Goal: Information Seeking & Learning: Learn about a topic

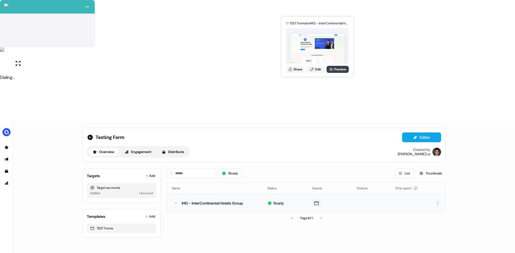
click at [334, 69] on link "Preview" at bounding box center [338, 69] width 22 height 7
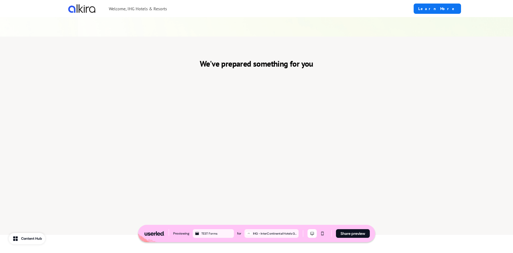
scroll to position [186, 0]
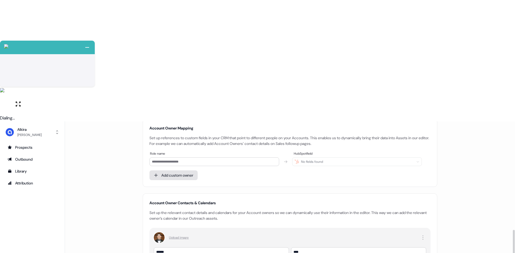
scroll to position [195, 0]
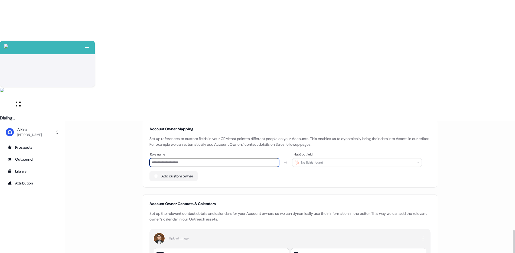
click at [229, 158] on input at bounding box center [214, 162] width 130 height 9
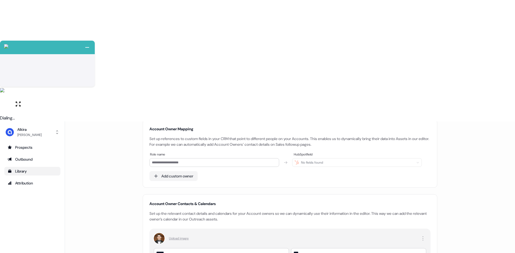
click at [28, 168] on div "Library" at bounding box center [33, 170] width 50 height 5
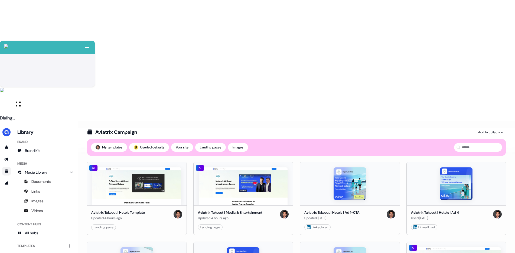
scroll to position [32, 0]
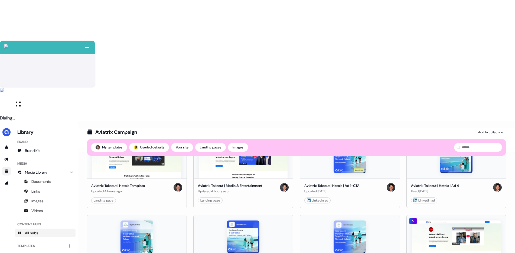
click at [29, 230] on span "All hubs" at bounding box center [31, 232] width 13 height 5
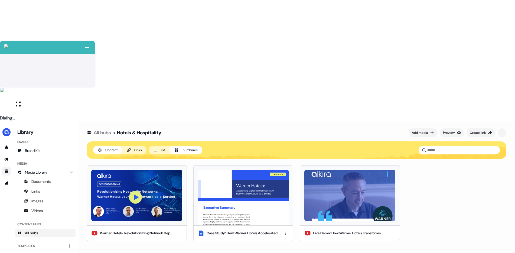
click at [104, 129] on link "All hubs" at bounding box center [102, 132] width 17 height 6
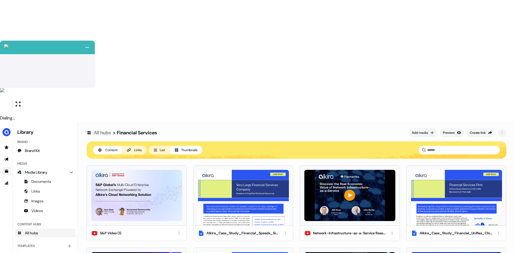
click at [104, 129] on link "All hubs" at bounding box center [102, 132] width 17 height 6
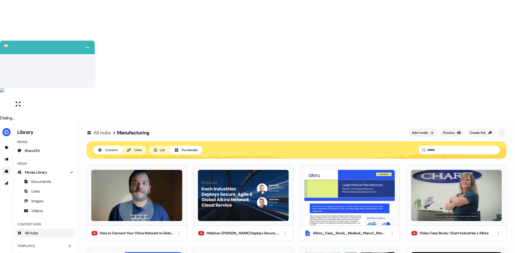
click at [105, 129] on link "All hubs" at bounding box center [102, 132] width 17 height 6
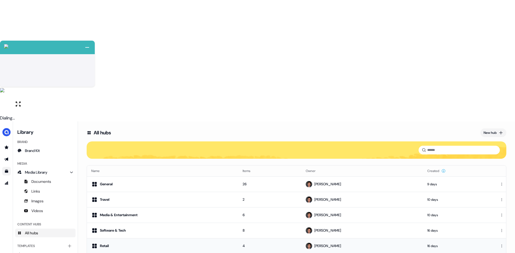
click at [117, 243] on div "Retail" at bounding box center [162, 246] width 143 height 6
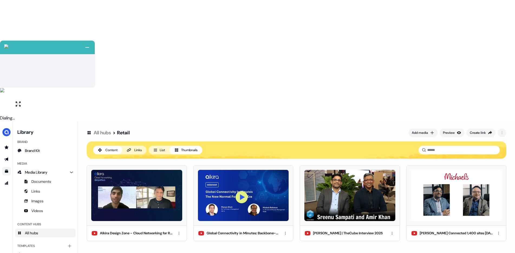
click at [104, 129] on link "All hubs" at bounding box center [102, 132] width 17 height 6
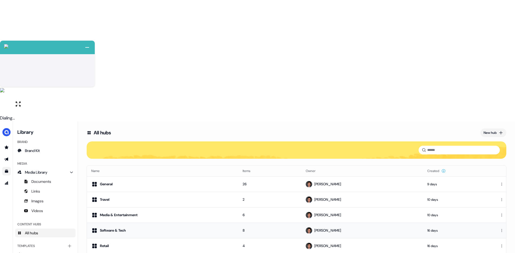
click at [124, 228] on div "Software & Tech" at bounding box center [113, 230] width 26 height 5
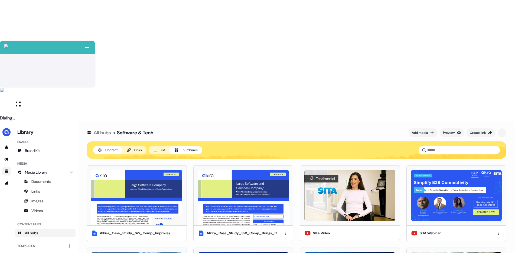
click at [99, 129] on link "All hubs" at bounding box center [102, 132] width 17 height 6
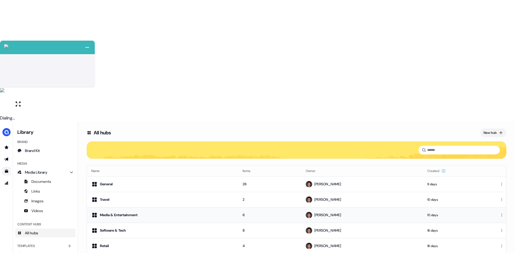
click at [135, 212] on div "Media & Entertainment" at bounding box center [162, 215] width 143 height 6
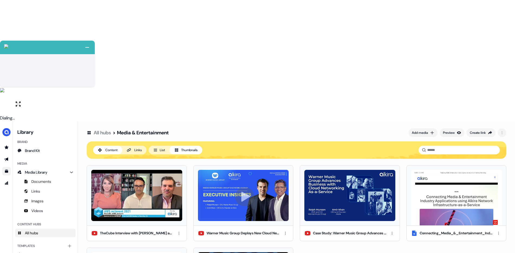
click at [110, 129] on link "All hubs" at bounding box center [102, 132] width 17 height 6
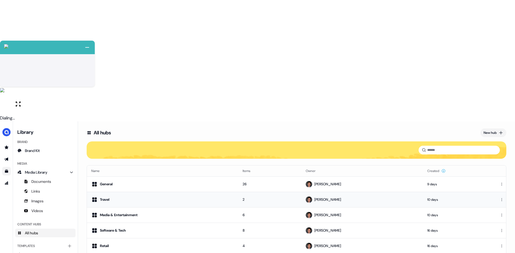
click at [133, 196] on div "Travel" at bounding box center [162, 199] width 143 height 6
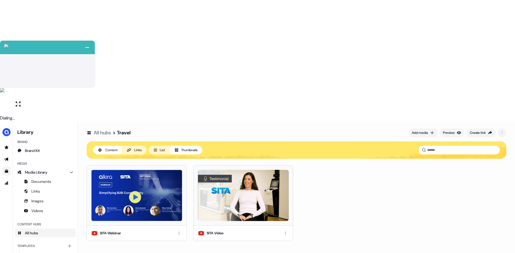
click at [97, 129] on link "All hubs" at bounding box center [102, 132] width 17 height 6
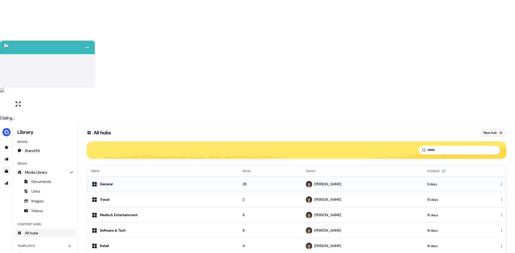
click at [122, 181] on div "General" at bounding box center [162, 184] width 143 height 6
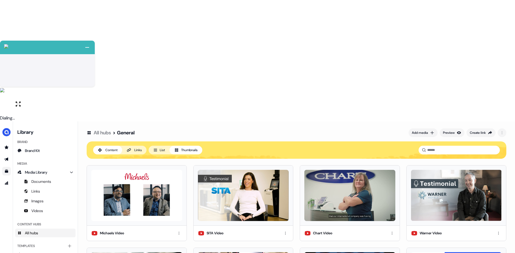
click at [111, 129] on link "All hubs" at bounding box center [102, 132] width 17 height 6
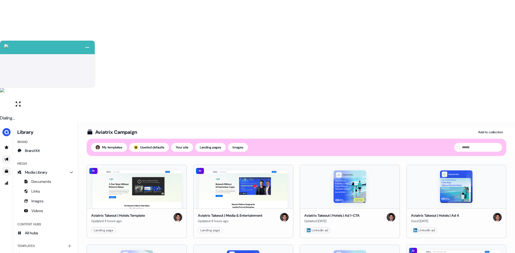
click at [10, 155] on link "Go to outbound experience" at bounding box center [6, 159] width 9 height 9
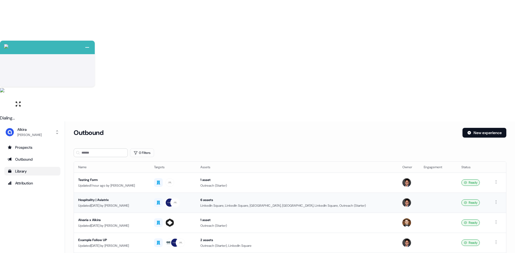
click at [136, 203] on div "Updated 1 day ago by Hugh Le" at bounding box center [111, 205] width 67 height 5
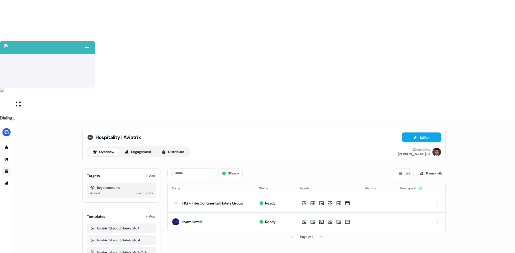
click at [90, 134] on icon at bounding box center [90, 137] width 6 height 6
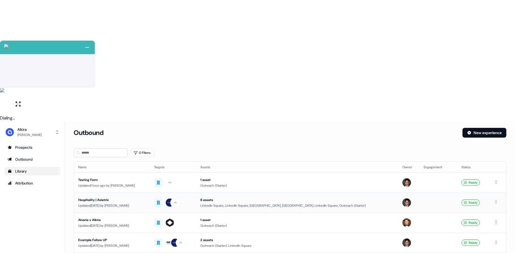
click at [118, 197] on div "Hospitality | Aviatrix" at bounding box center [111, 199] width 67 height 5
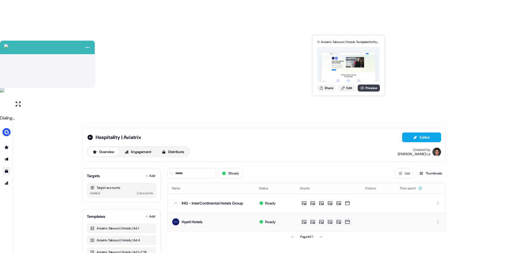
click at [360, 89] on icon at bounding box center [362, 88] width 4 height 3
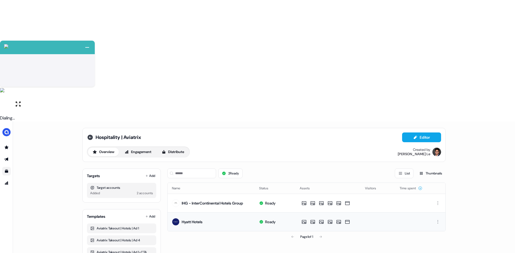
click at [89, 134] on icon at bounding box center [90, 137] width 6 height 6
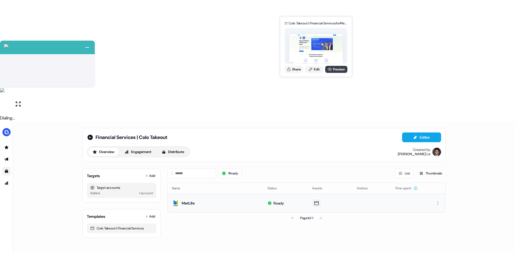
click at [333, 69] on link "Preview" at bounding box center [336, 69] width 22 height 7
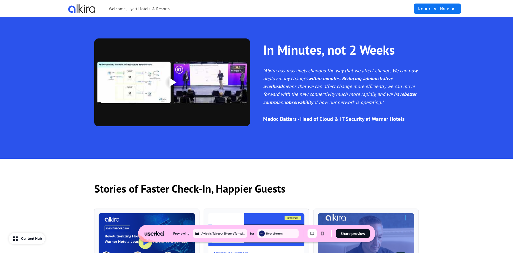
scroll to position [510, 0]
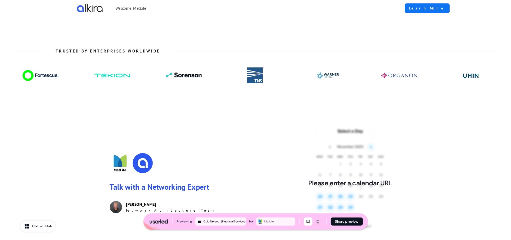
scroll to position [533, 0]
